Goal: Task Accomplishment & Management: Use online tool/utility

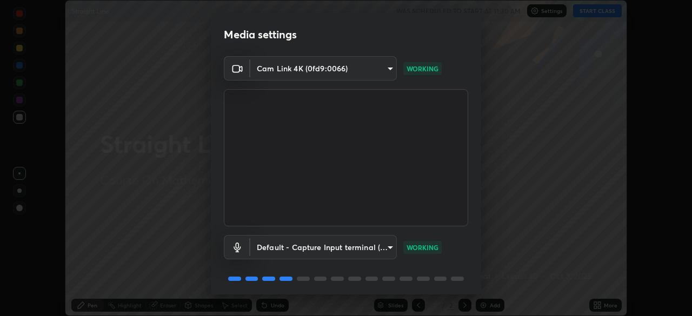
scroll to position [38, 0]
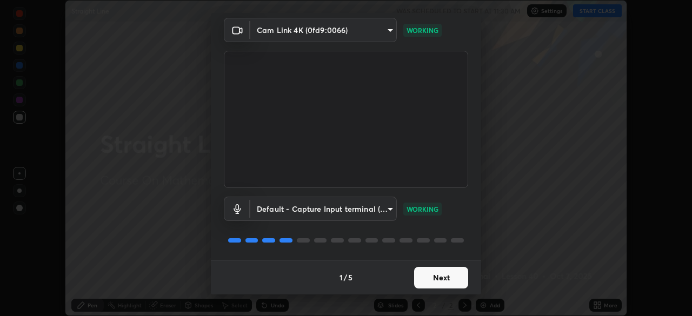
click at [430, 281] on button "Next" at bounding box center [441, 278] width 54 height 22
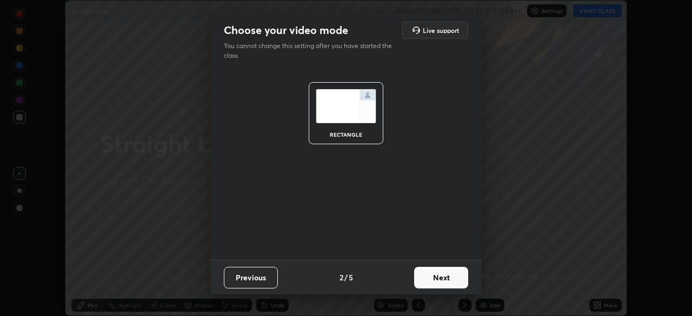
click at [443, 276] on button "Next" at bounding box center [441, 278] width 54 height 22
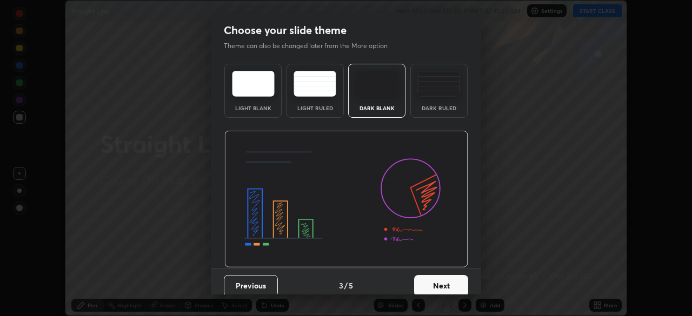
click at [446, 284] on button "Next" at bounding box center [441, 286] width 54 height 22
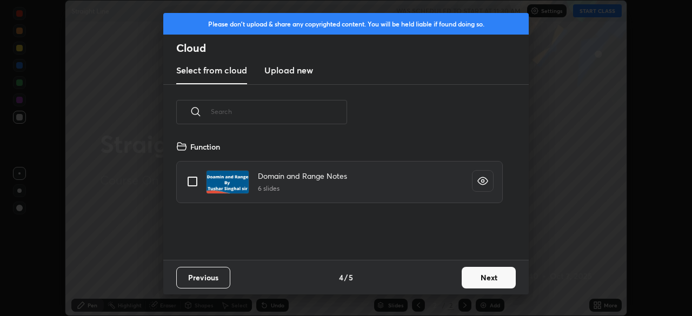
scroll to position [120, 347]
click at [482, 281] on button "Next" at bounding box center [489, 278] width 54 height 22
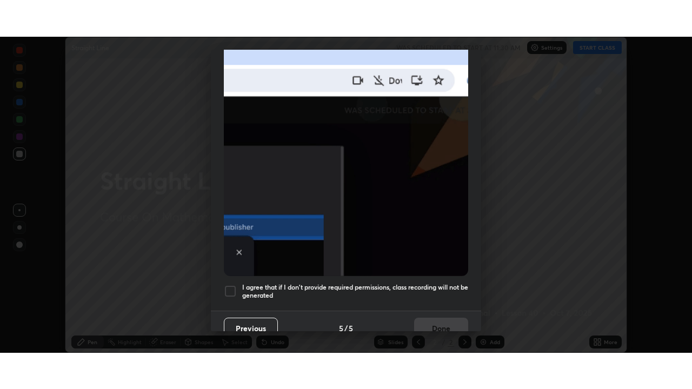
scroll to position [259, 0]
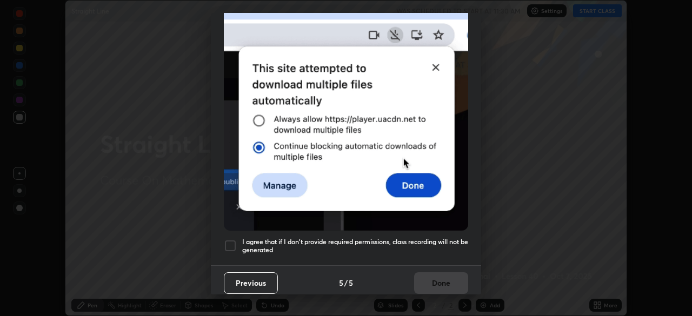
click at [233, 244] on div at bounding box center [230, 246] width 13 height 13
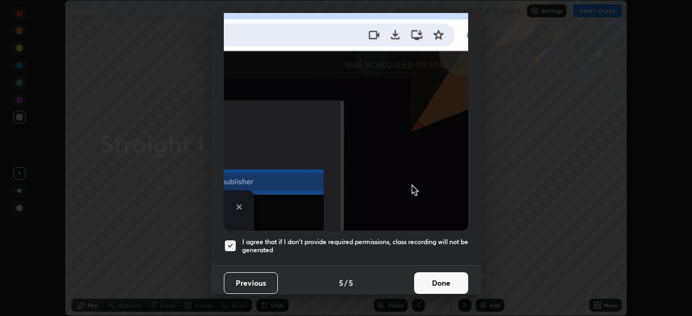
click at [438, 272] on button "Done" at bounding box center [441, 283] width 54 height 22
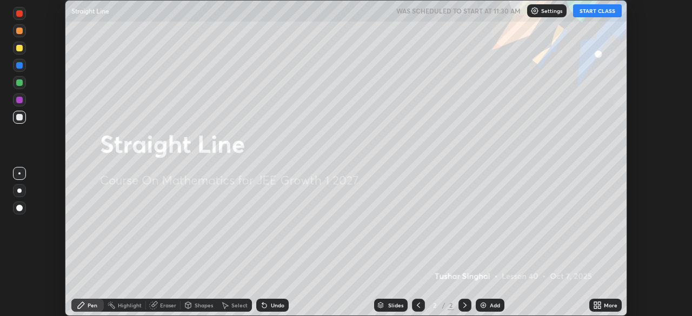
click at [589, 10] on button "START CLASS" at bounding box center [597, 10] width 49 height 13
click at [603, 307] on div "More" at bounding box center [605, 305] width 32 height 13
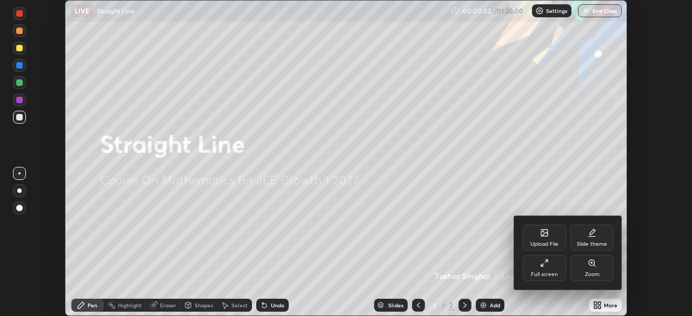
click at [651, 210] on div at bounding box center [346, 158] width 692 height 316
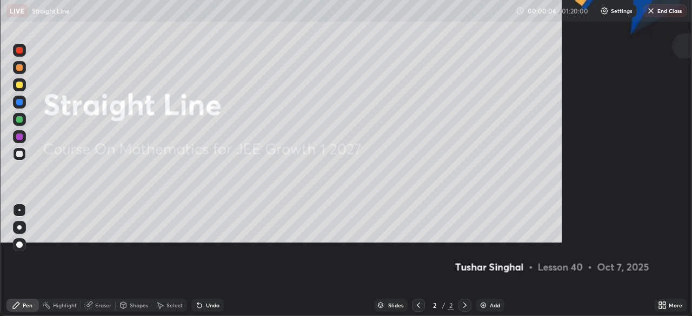
scroll to position [389, 692]
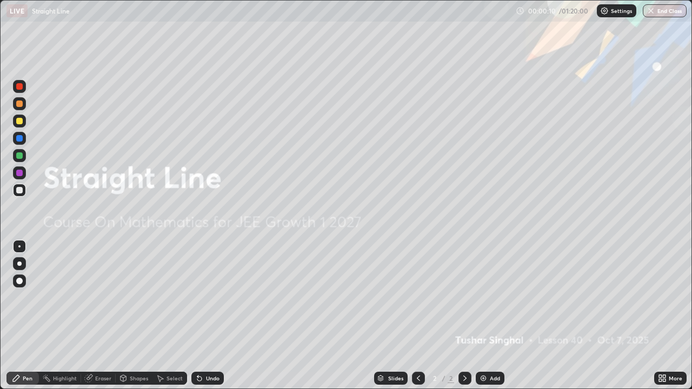
click at [661, 316] on icon at bounding box center [660, 376] width 3 height 3
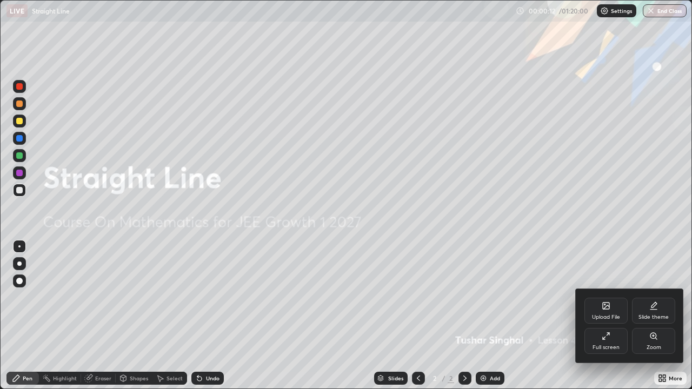
click at [609, 316] on icon at bounding box center [606, 336] width 9 height 9
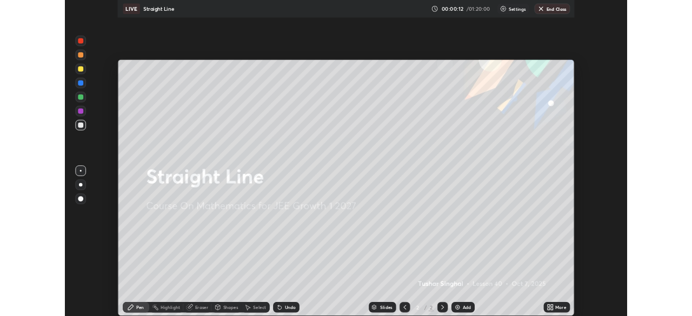
scroll to position [53748, 53372]
